Goal: Check status: Check status

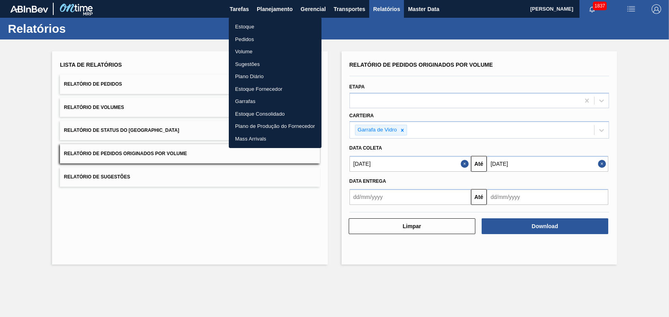
click at [246, 41] on li "Pedidos" at bounding box center [275, 39] width 93 height 13
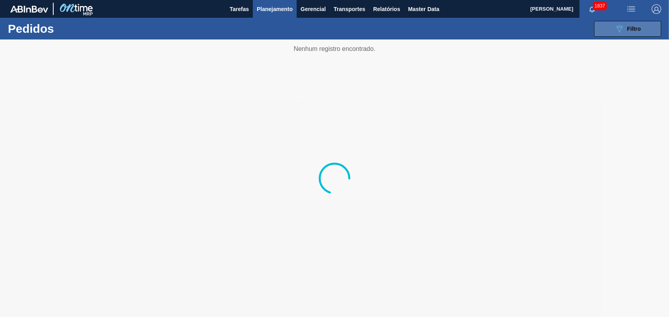
click at [631, 29] on span "Filtro" at bounding box center [634, 29] width 14 height 6
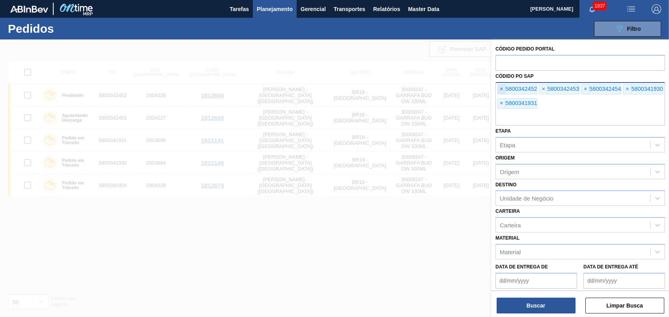
click at [504, 88] on span "×" at bounding box center [501, 88] width 7 height 9
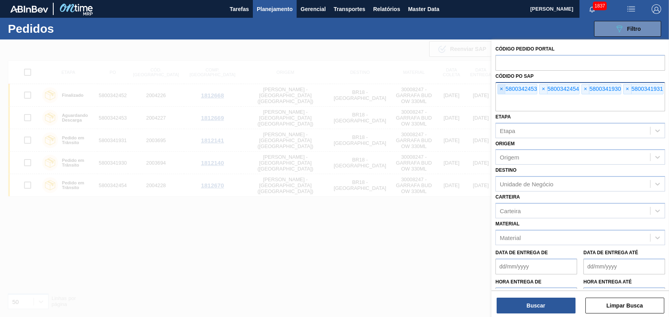
click at [504, 88] on span "×" at bounding box center [501, 88] width 7 height 9
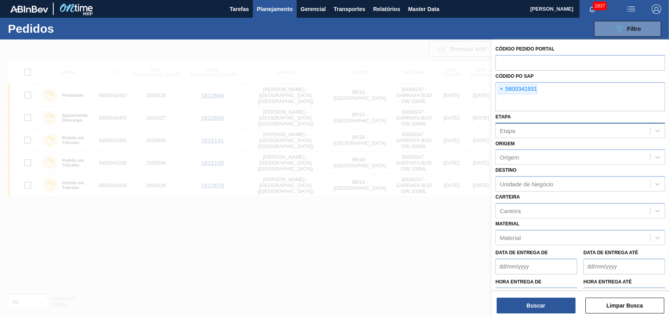
paste input "5800340058"
type input "5800340058"
click at [502, 82] on div "× 5800341931" at bounding box center [580, 96] width 170 height 29
click at [502, 82] on div "× 5800341931 × 5800340058" at bounding box center [580, 96] width 170 height 29
click at [503, 83] on div "× 5800341931 × 5800340058" at bounding box center [580, 96] width 170 height 29
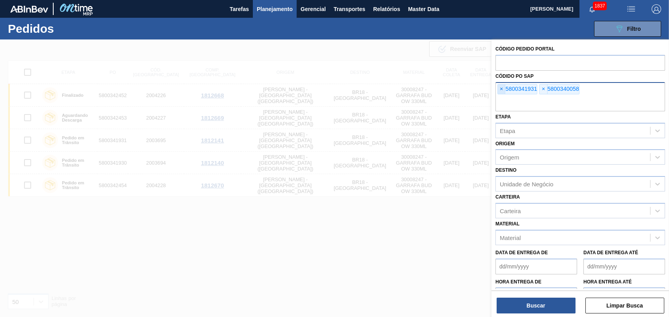
click at [502, 87] on span "×" at bounding box center [501, 88] width 7 height 9
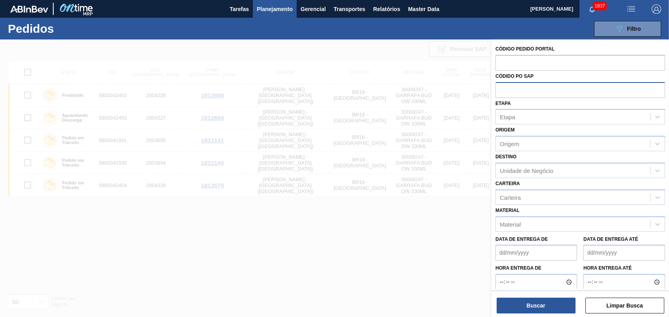
click at [502, 87] on input "text" at bounding box center [580, 89] width 170 height 15
paste input "5800340058"
type input "5800340058"
click at [546, 300] on button "Buscar" at bounding box center [535, 305] width 79 height 16
